Goal: Information Seeking & Learning: Learn about a topic

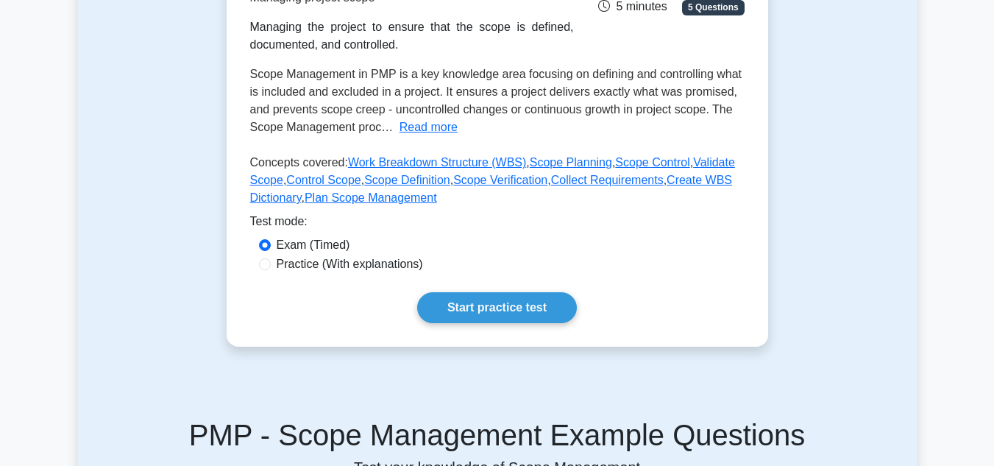
scroll to position [274, 0]
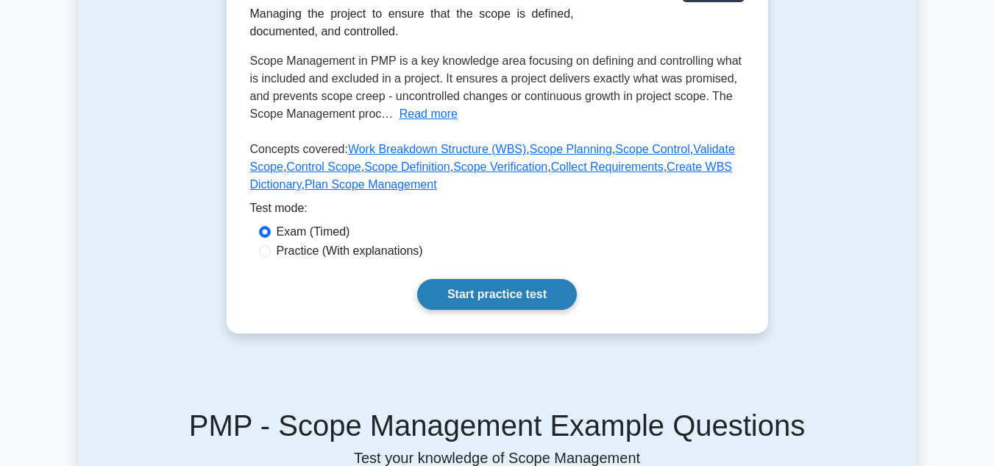
click at [457, 288] on link "Start practice test" at bounding box center [497, 294] width 160 height 31
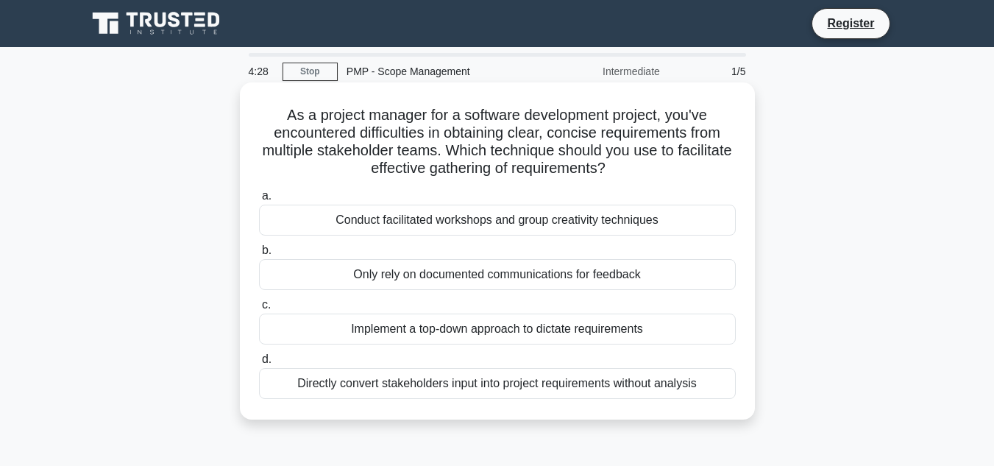
click at [421, 235] on div "Conduct facilitated workshops and group creativity techniques" at bounding box center [497, 219] width 477 height 31
click at [259, 201] on input "a. Conduct facilitated workshops and group creativity techniques" at bounding box center [259, 196] width 0 height 10
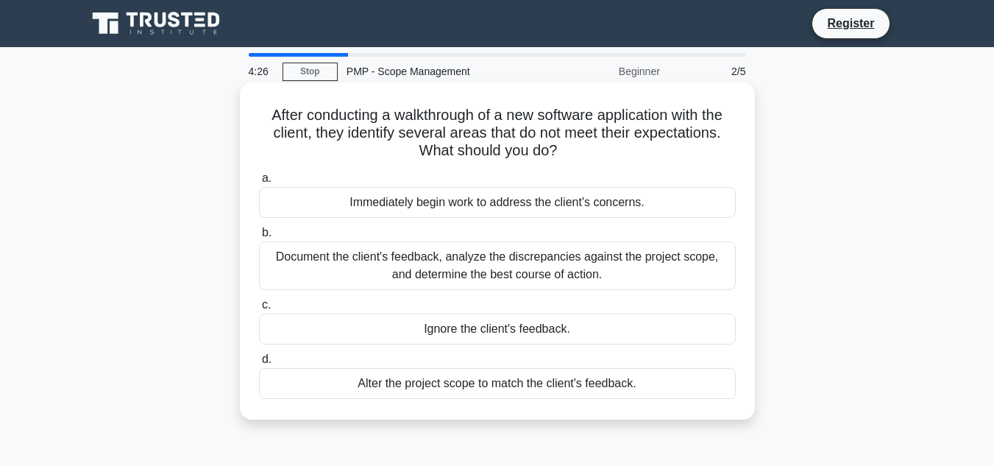
click at [413, 210] on div "Immediately begin work to address the client's concerns." at bounding box center [497, 202] width 477 height 31
click at [259, 183] on input "a. Immediately begin work to address the client's concerns." at bounding box center [259, 179] width 0 height 10
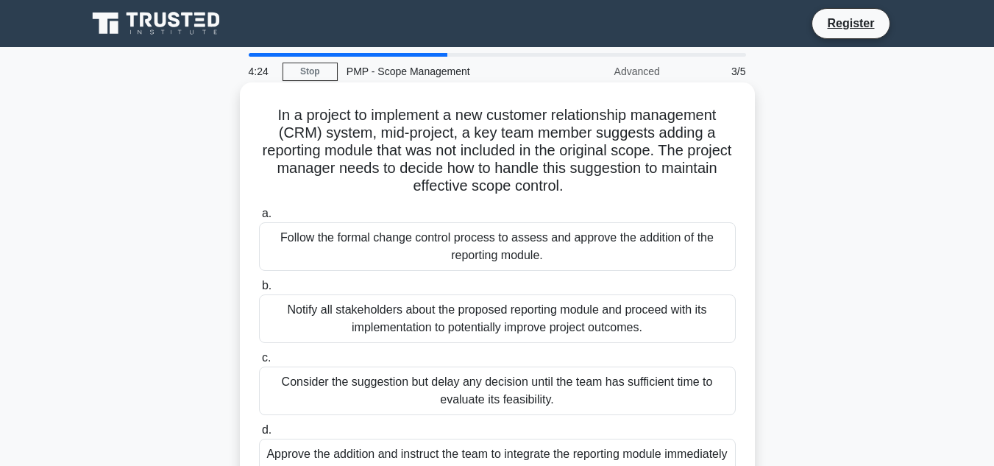
scroll to position [282, 0]
click at [268, 151] on h5 "In a project to implement a new customer relationship management (CRM) system, …" at bounding box center [497, 151] width 480 height 90
click at [395, 250] on div "Follow the formal change control process to assess and approve the addition of …" at bounding box center [497, 246] width 477 height 49
click at [259, 218] on input "a. Follow the formal change control process to assess and approve the addition …" at bounding box center [259, 214] width 0 height 10
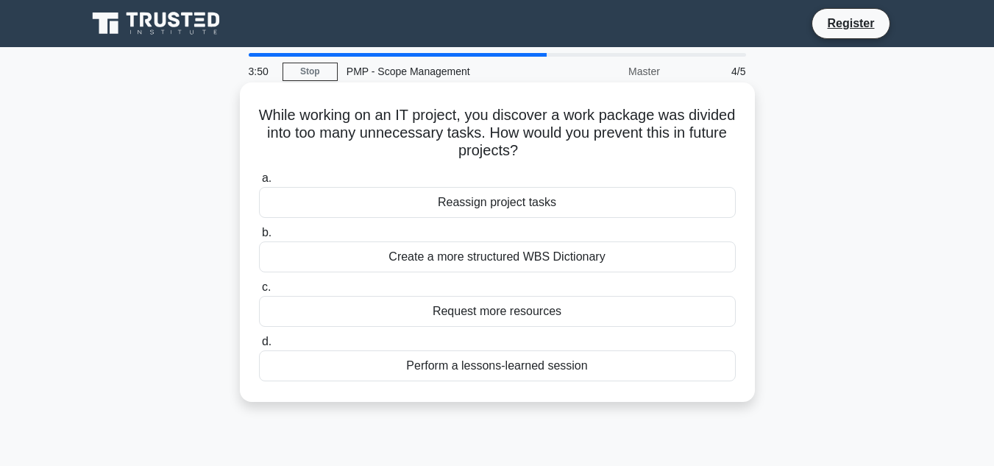
click at [357, 357] on div "Perform a lessons-learned session" at bounding box center [497, 365] width 477 height 31
click at [259, 346] on input "d. Perform a lessons-learned session" at bounding box center [259, 342] width 0 height 10
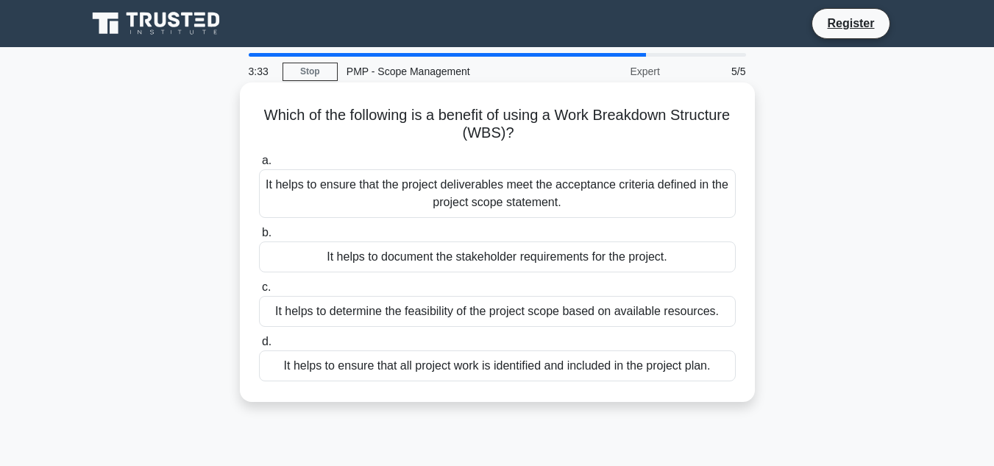
click at [355, 194] on div "It helps to ensure that the project deliverables meet the acceptance criteria d…" at bounding box center [497, 193] width 477 height 49
click at [259, 165] on input "a. It helps to ensure that the project deliverables meet the acceptance criteri…" at bounding box center [259, 161] width 0 height 10
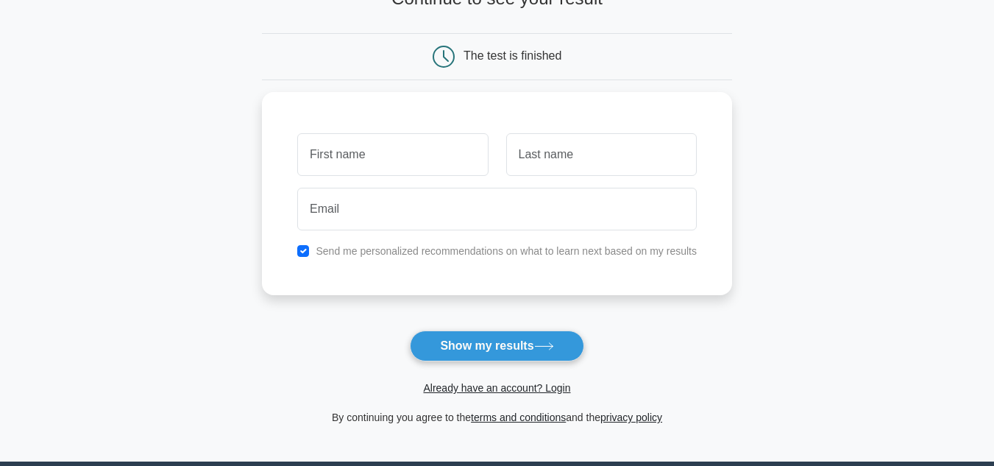
scroll to position [130, 0]
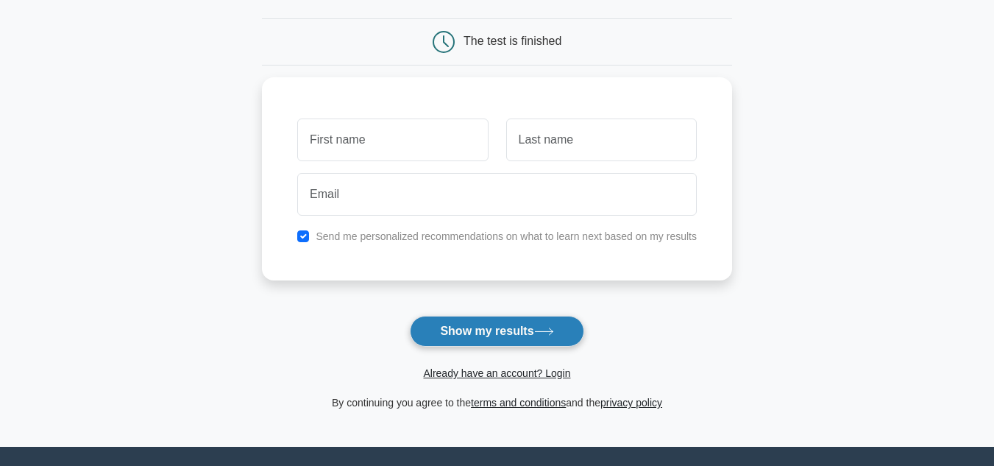
click at [462, 332] on button "Show my results" at bounding box center [497, 331] width 174 height 31
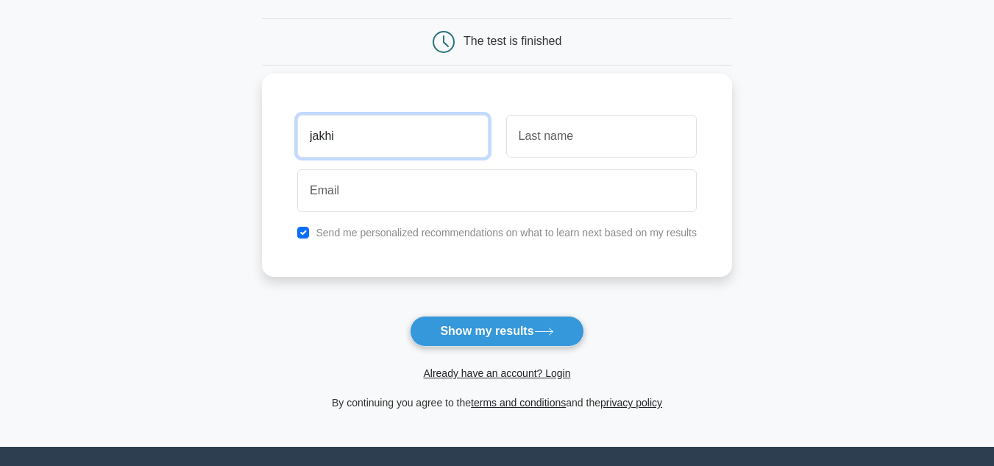
type input "jakhi"
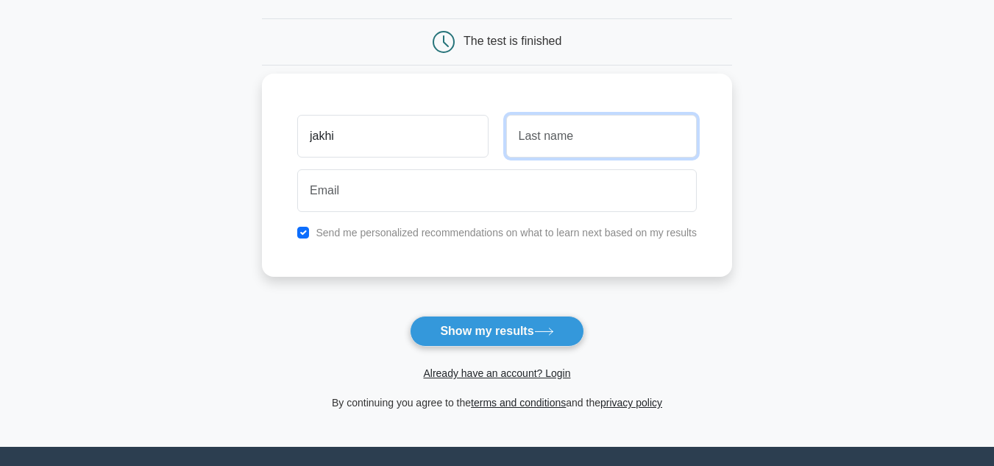
click at [545, 135] on input "text" at bounding box center [601, 136] width 190 height 43
type input "fuller"
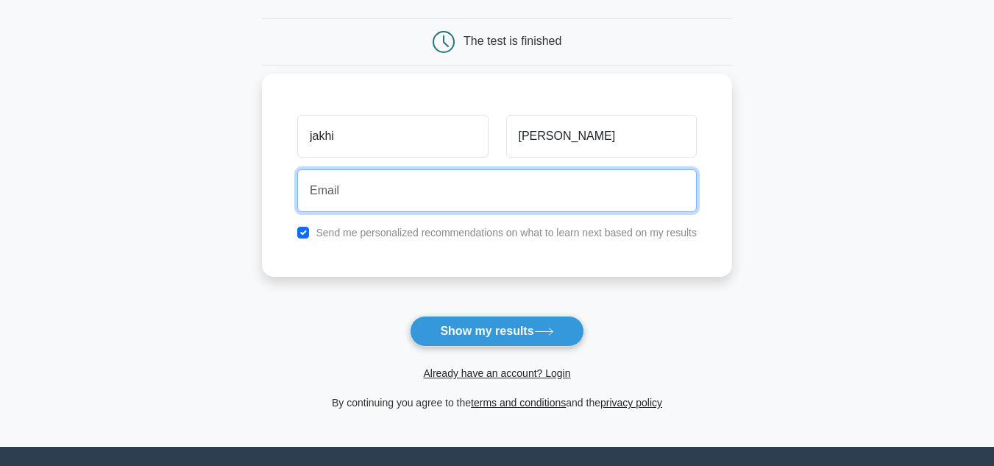
click at [490, 202] on input "email" at bounding box center [496, 190] width 399 height 43
type input "jakful6455@student.iss.k12.nc.us"
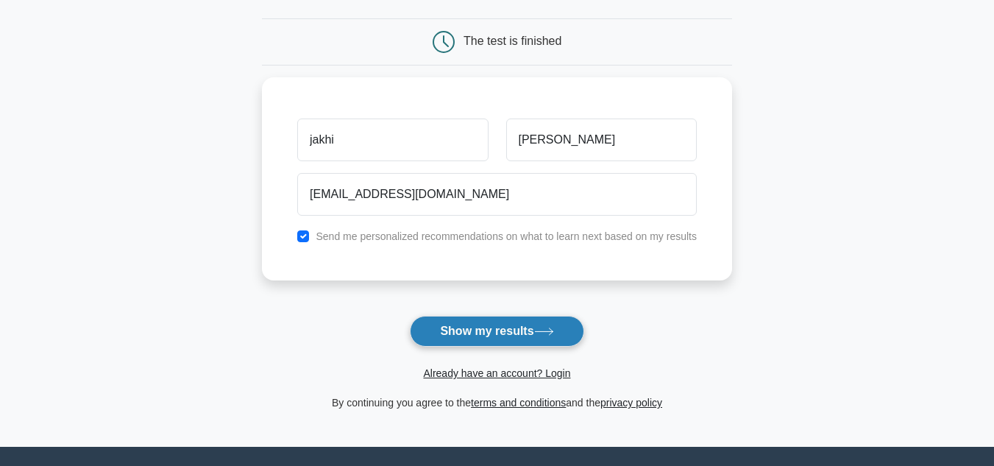
click at [488, 317] on button "Show my results" at bounding box center [497, 331] width 174 height 31
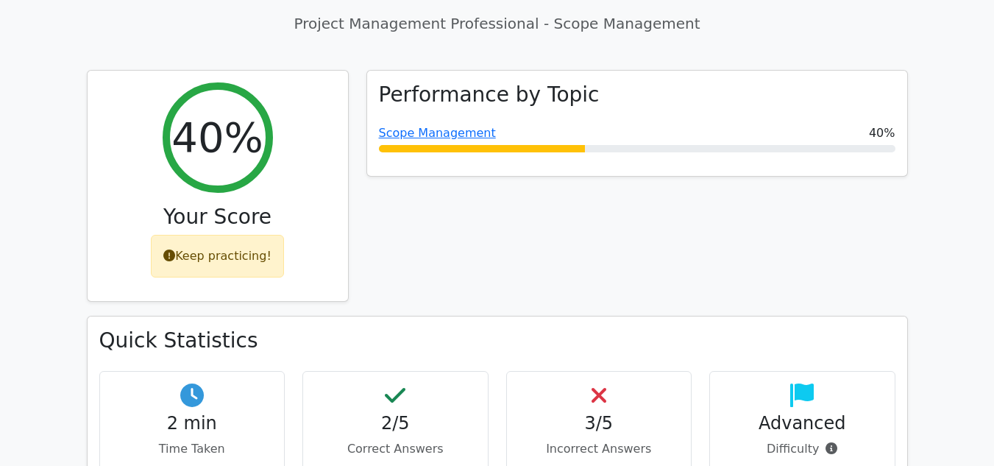
scroll to position [585, 0]
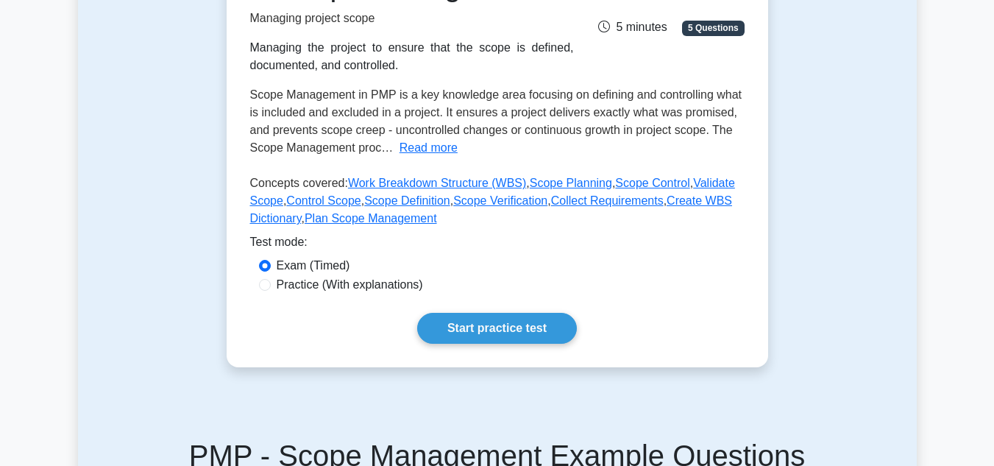
scroll to position [244, 0]
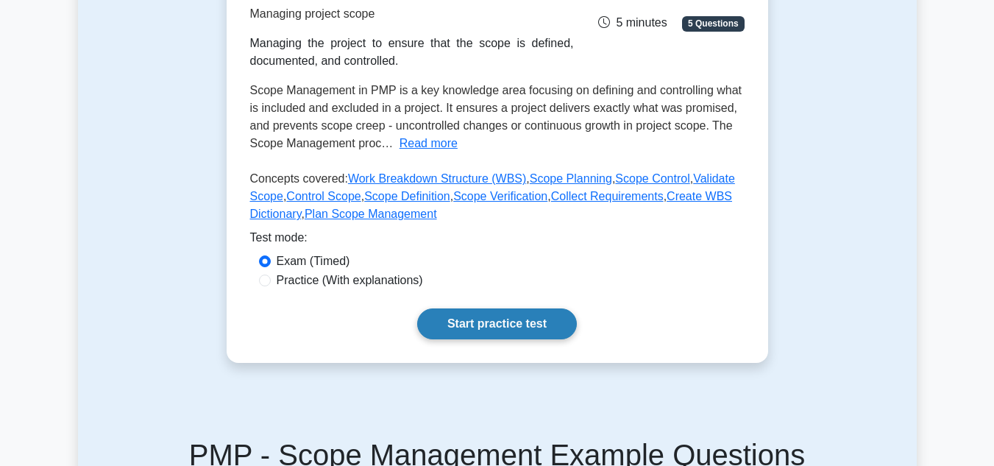
click at [445, 323] on link "Start practice test" at bounding box center [497, 323] width 160 height 31
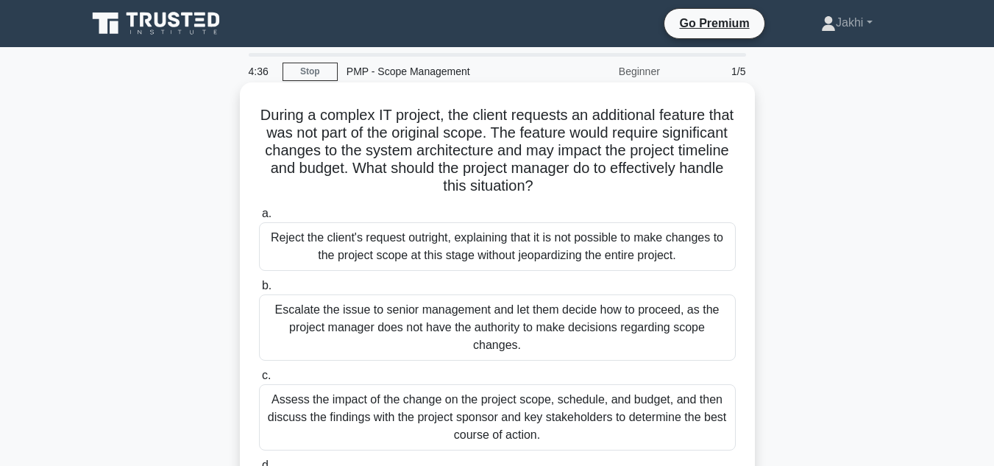
click at [533, 295] on div "Escalate the issue to senior management and let them decide how to proceed, as …" at bounding box center [497, 327] width 477 height 66
click at [259, 291] on input "b. Escalate the issue to senior management and let them decide how to proceed, …" at bounding box center [259, 286] width 0 height 10
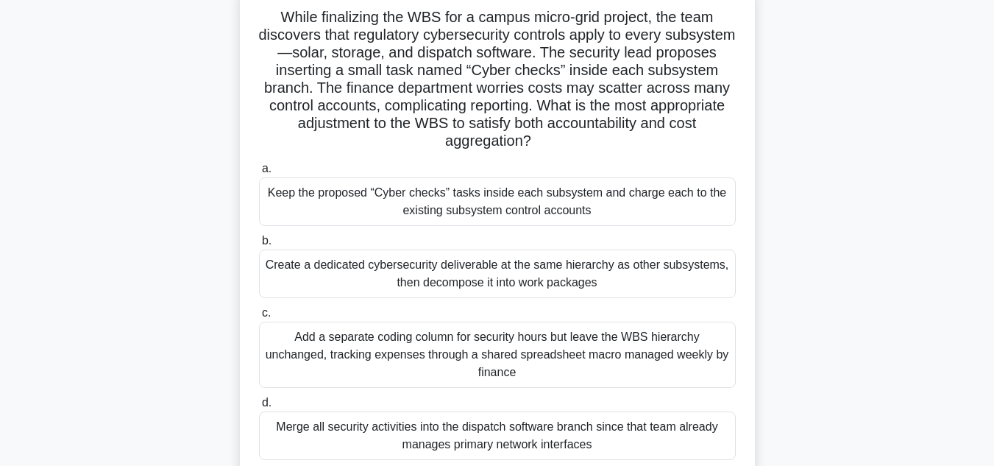
scroll to position [97, 0]
click at [426, 359] on div "Add a separate coding column for security hours but leave the WBS hierarchy unc…" at bounding box center [497, 355] width 477 height 66
click at [259, 318] on input "c. Add a separate coding column for security hours but leave the WBS hierarchy …" at bounding box center [259, 314] width 0 height 10
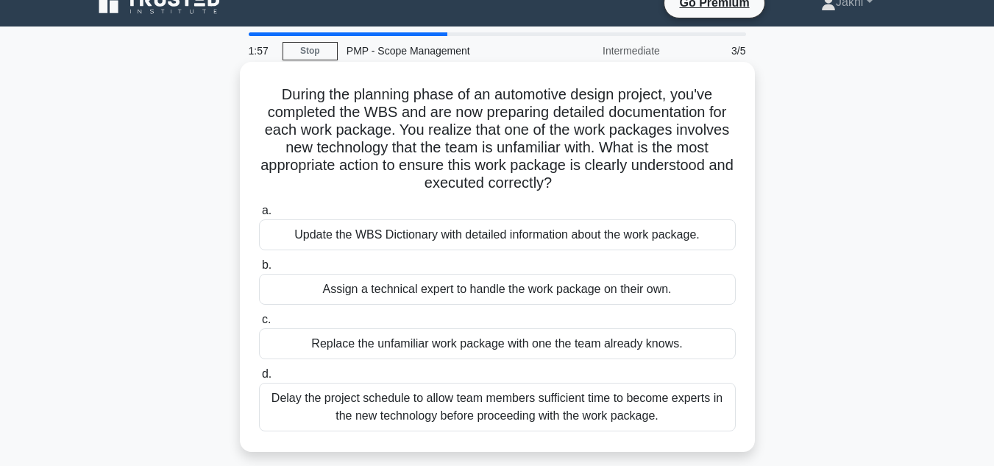
scroll to position [21, 0]
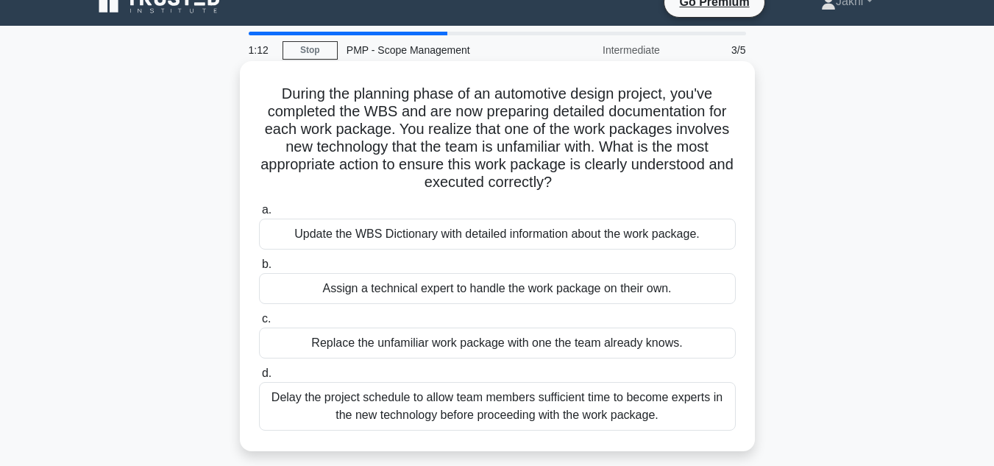
click at [346, 399] on div "Delay the project schedule to allow team members sufficient time to become expe…" at bounding box center [497, 406] width 477 height 49
click at [259, 378] on input "[PERSON_NAME] the project schedule to allow team members sufficient time to bec…" at bounding box center [259, 373] width 0 height 10
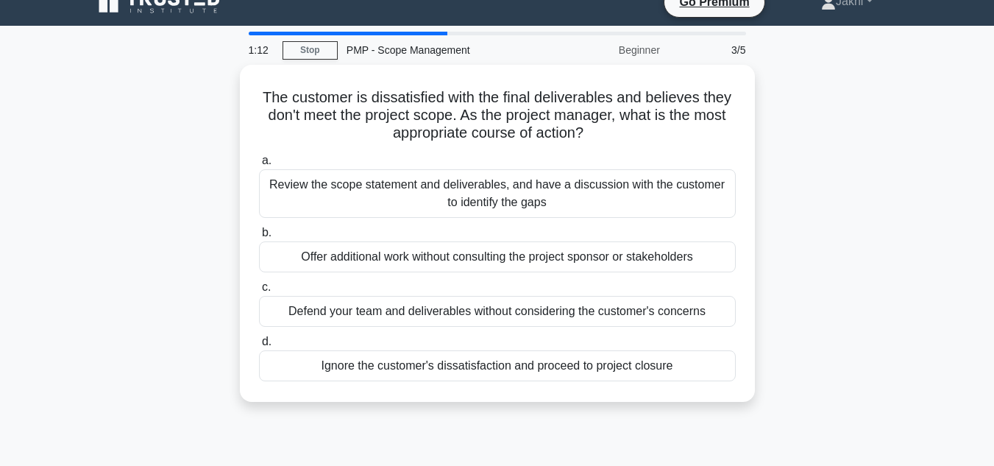
scroll to position [0, 0]
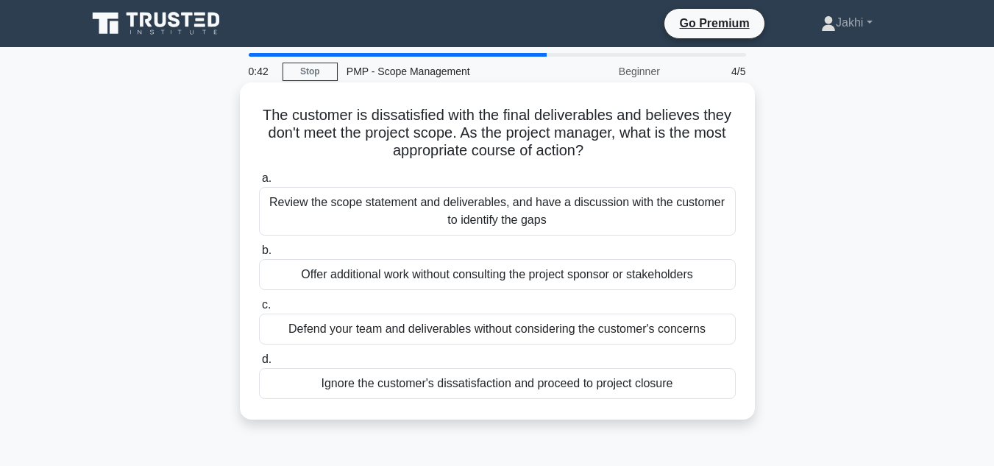
click at [354, 200] on div "Review the scope statement and deliverables, and have a discussion with the cus…" at bounding box center [497, 211] width 477 height 49
click at [259, 183] on input "a. Review the scope statement and deliverables, and have a discussion with the …" at bounding box center [259, 179] width 0 height 10
